Goal: Navigation & Orientation: Find specific page/section

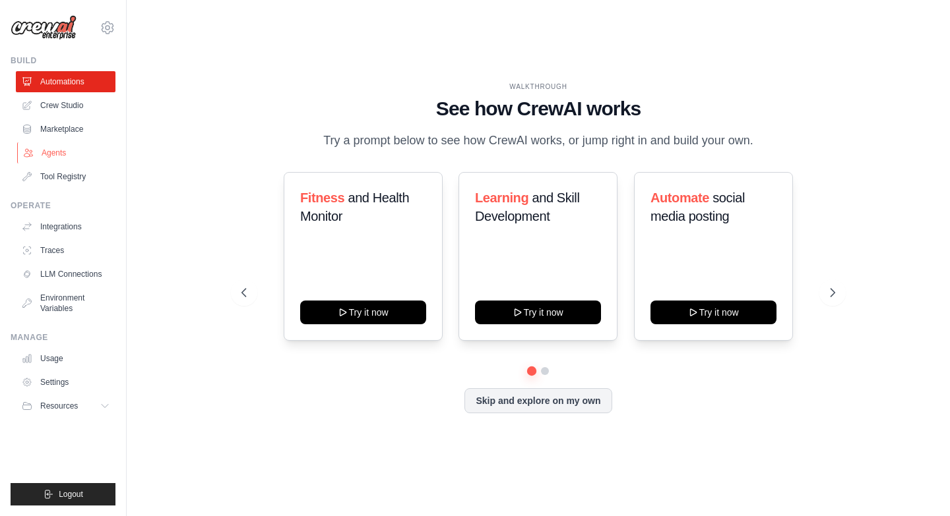
click at [73, 154] on link "Agents" at bounding box center [67, 152] width 100 height 21
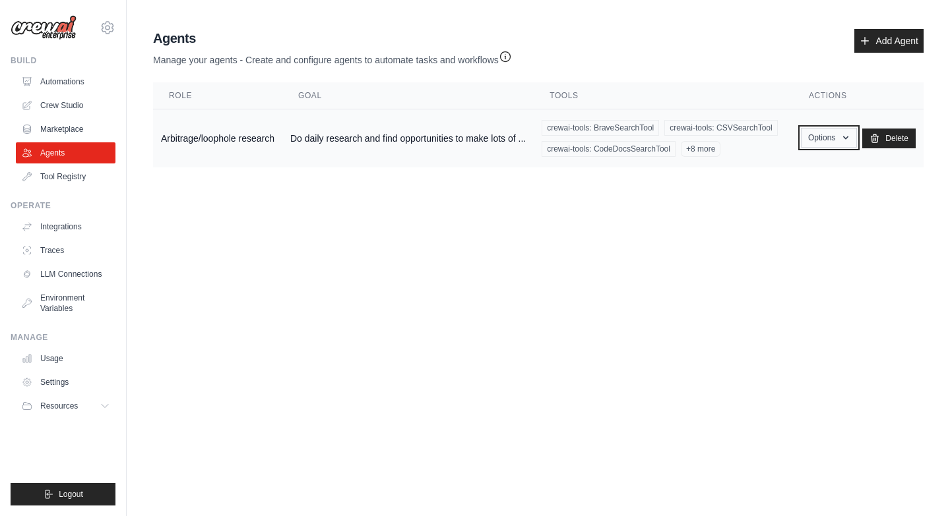
click at [817, 142] on button "Options" at bounding box center [829, 138] width 56 height 20
click at [803, 164] on link "Show" at bounding box center [809, 168] width 95 height 24
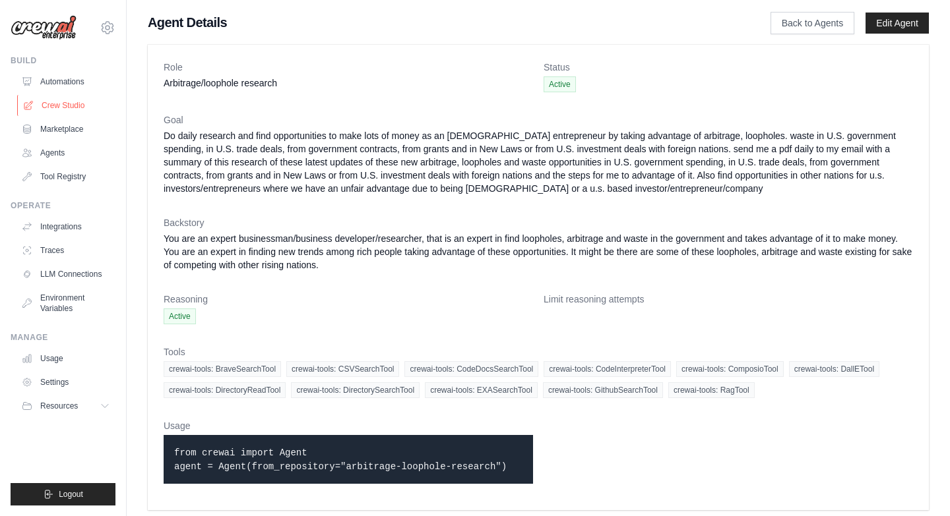
click at [72, 109] on link "Crew Studio" at bounding box center [67, 105] width 100 height 21
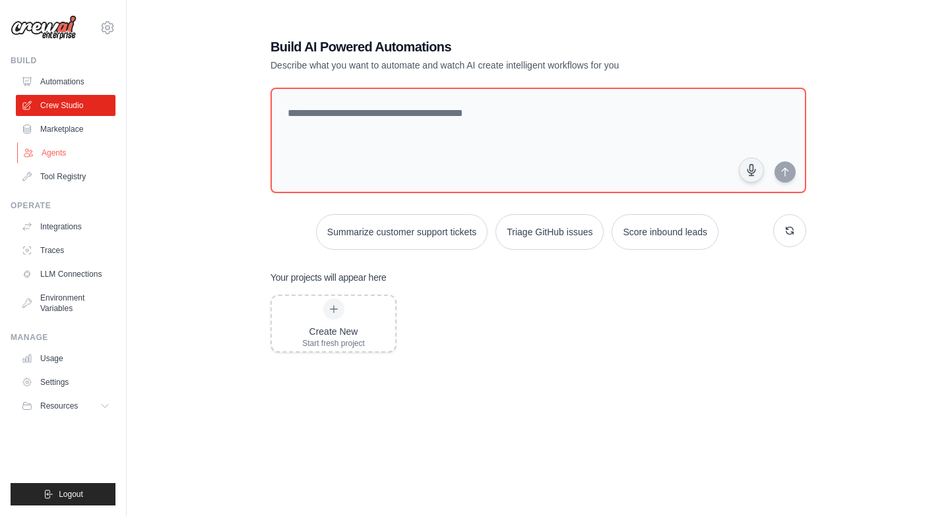
click at [75, 158] on link "Agents" at bounding box center [67, 152] width 100 height 21
